Goal: Task Accomplishment & Management: Complete application form

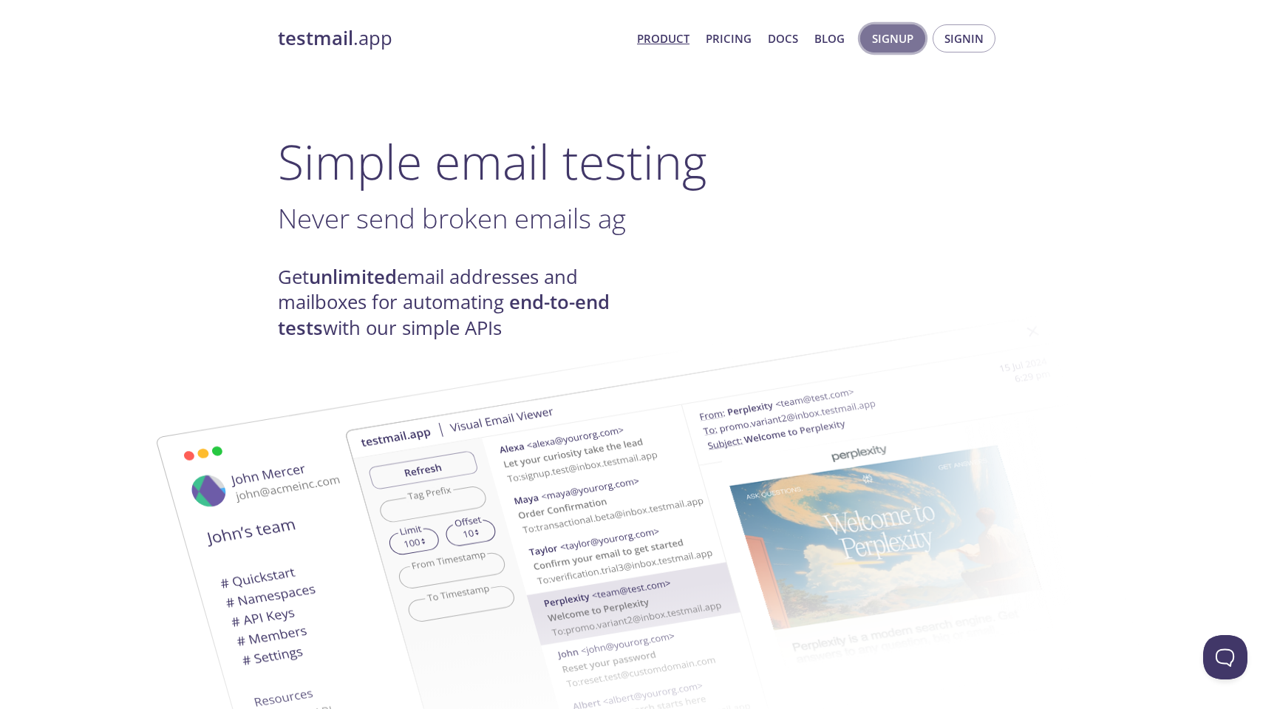
click at [905, 38] on span "Signup" at bounding box center [892, 38] width 41 height 19
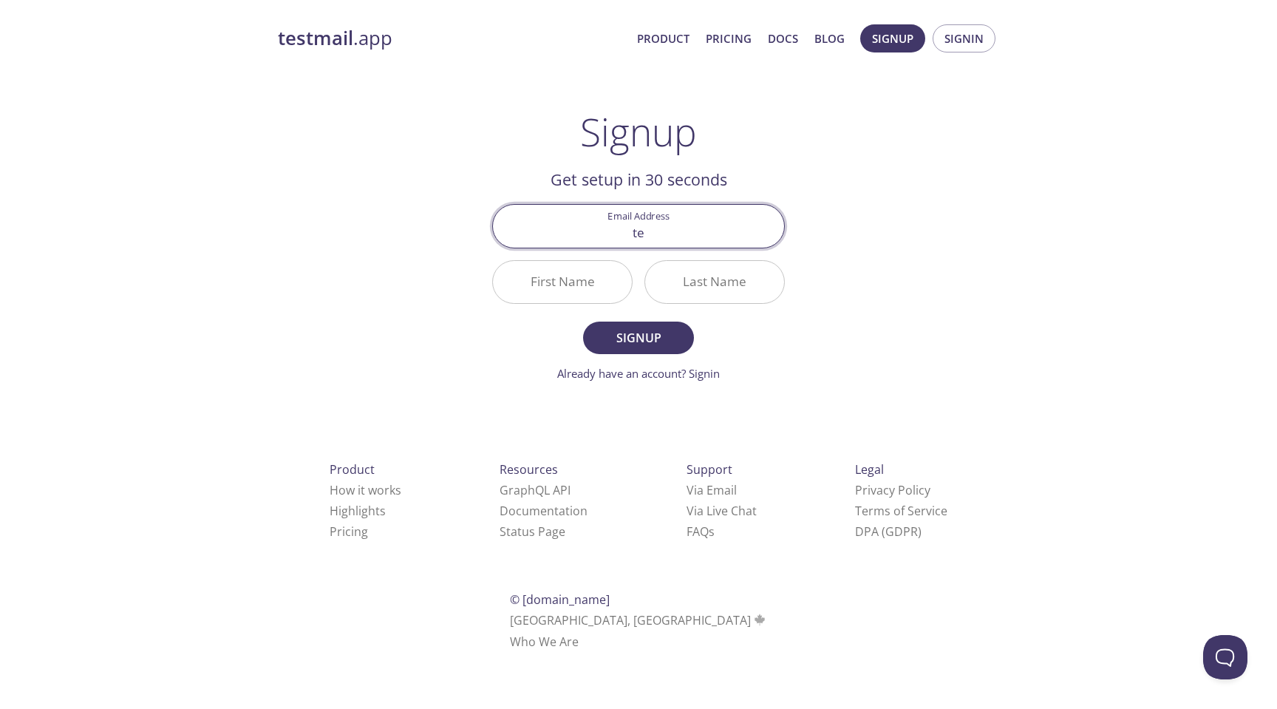
type input "t"
type input "telos"
click at [570, 296] on input "First Name" at bounding box center [562, 282] width 139 height 42
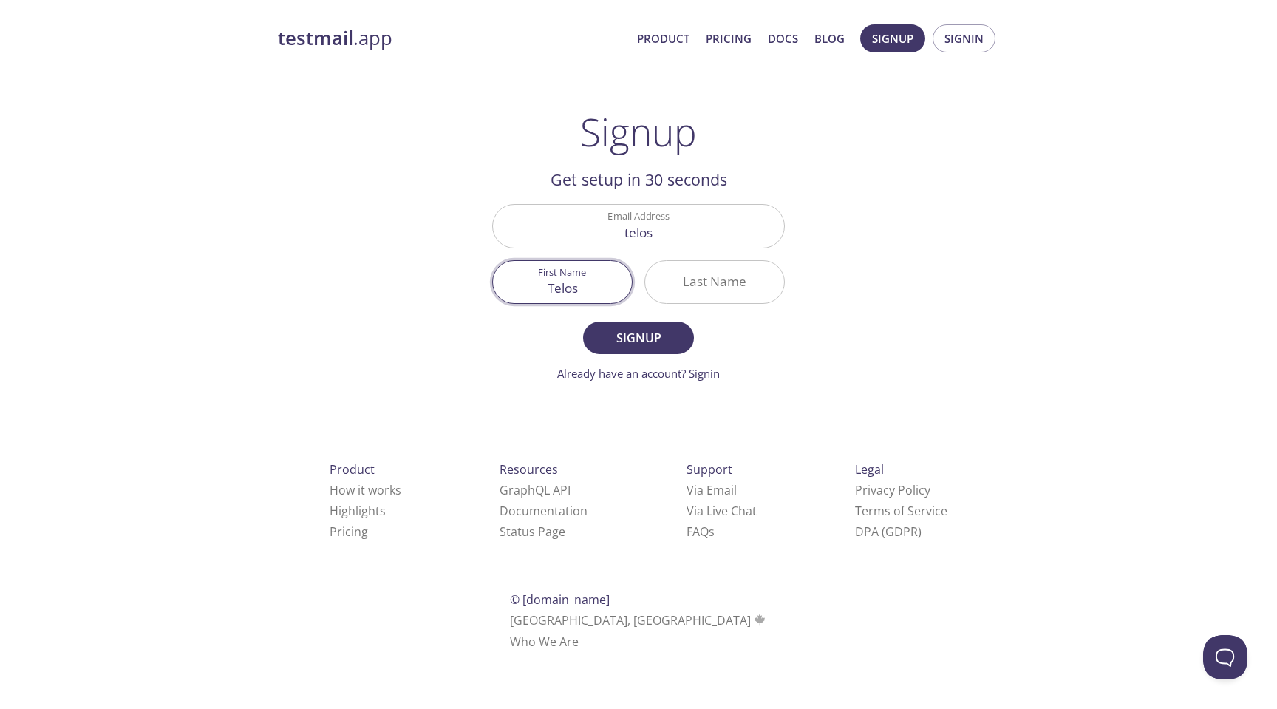
type input "Telos"
click at [715, 287] on input "Last Name" at bounding box center [714, 282] width 139 height 42
type input "Palas"
click at [663, 333] on span "Signup" at bounding box center [638, 337] width 78 height 21
click at [671, 243] on input "telos" at bounding box center [638, 226] width 291 height 42
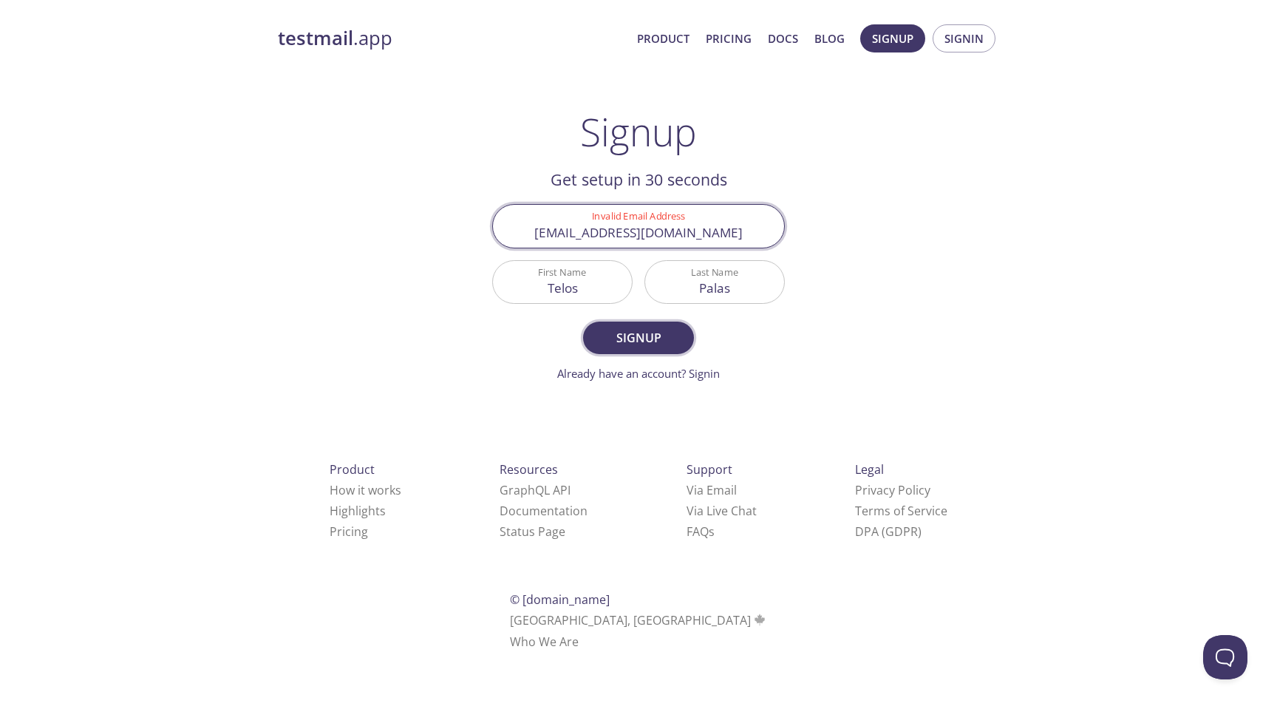
type input "[EMAIL_ADDRESS][DOMAIN_NAME]"
click at [665, 341] on span "Signup" at bounding box center [638, 337] width 78 height 21
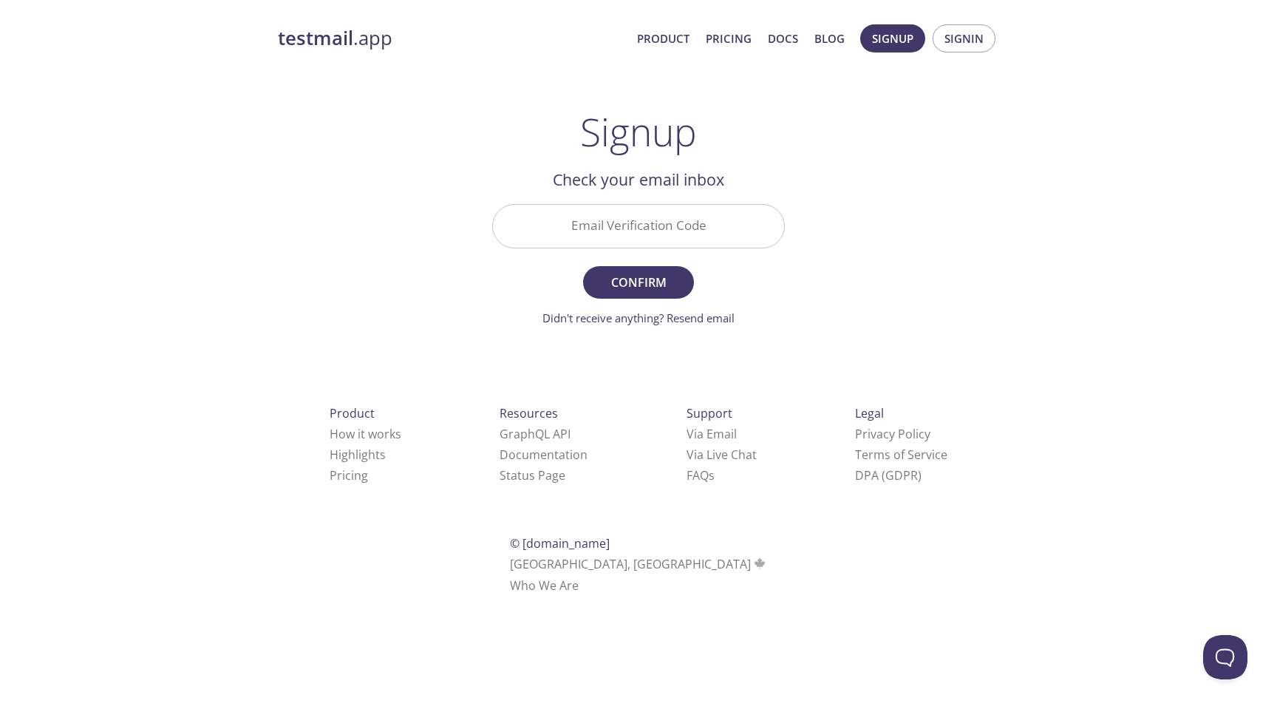
click at [308, 34] on strong "testmail" at bounding box center [315, 38] width 75 height 26
